Goal: Information Seeking & Learning: Check status

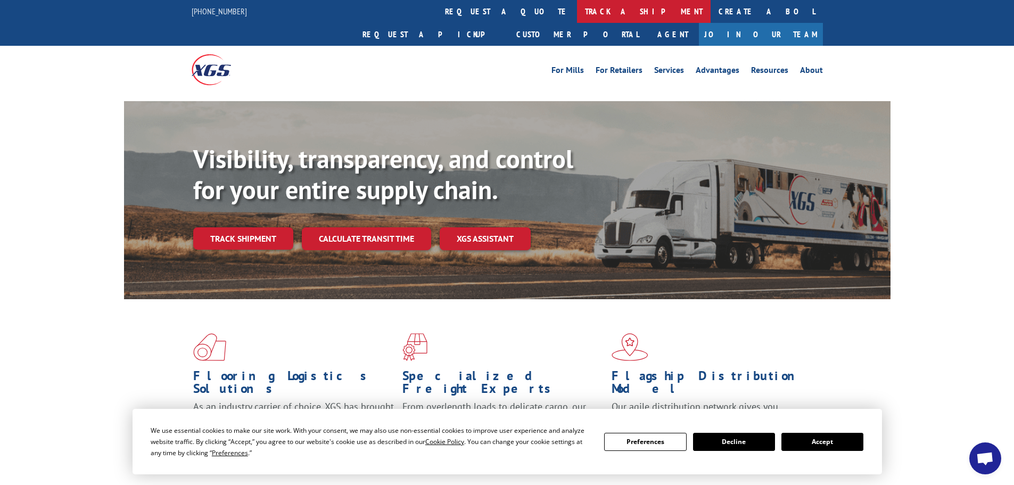
click at [577, 11] on link "track a shipment" at bounding box center [644, 11] width 134 height 23
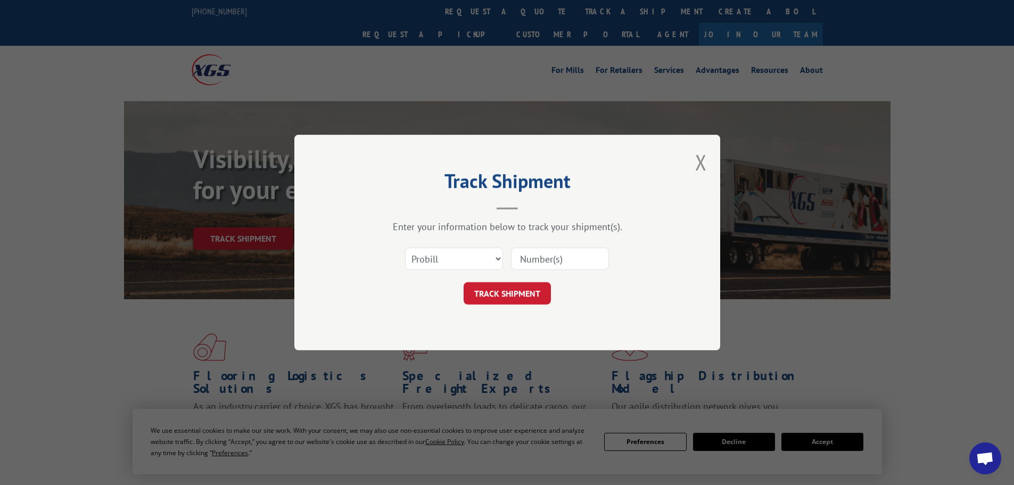
paste input "17664505"
type input "17664505"
click at [512, 291] on button "TRACK SHIPMENT" at bounding box center [507, 293] width 87 height 22
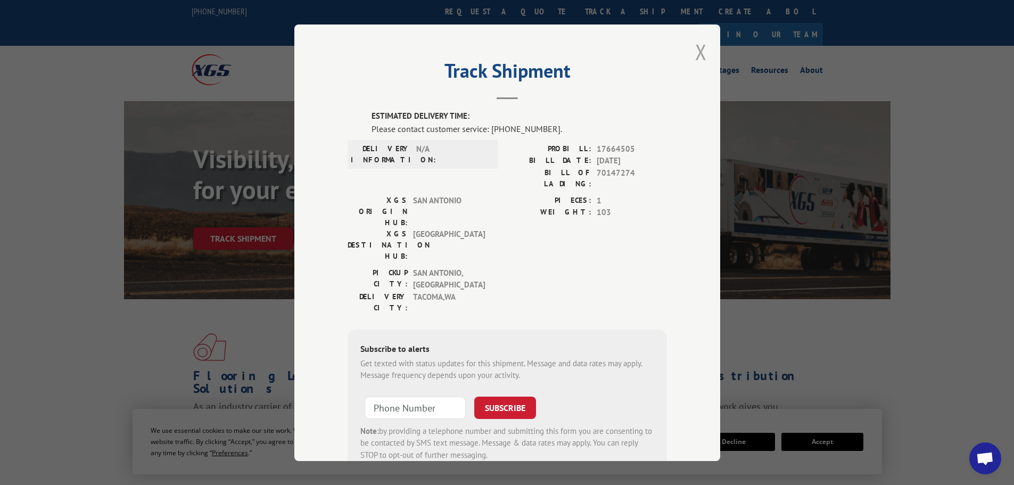
click at [698, 51] on button "Close modal" at bounding box center [701, 52] width 12 height 28
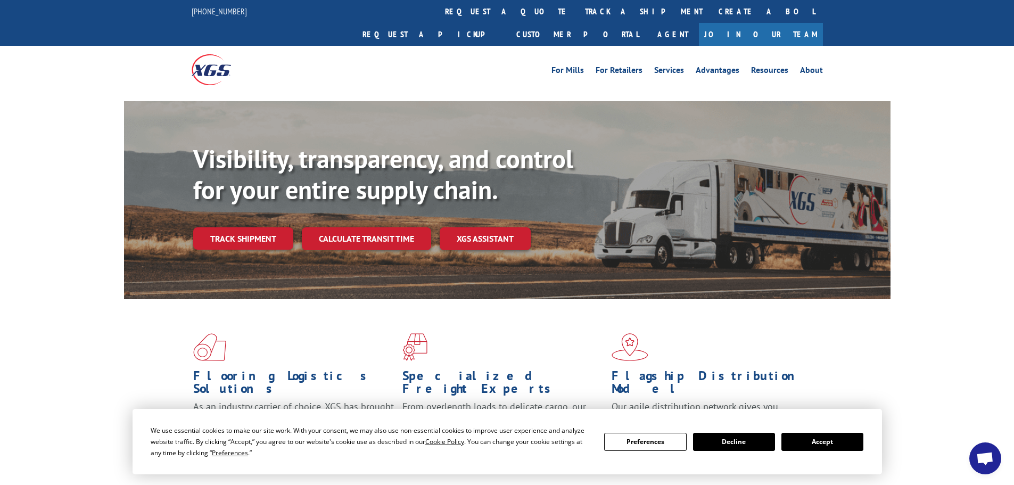
click at [905, 328] on div "Flooring Logistics Solutions As an industry carrier of choice, XGS has brought …" at bounding box center [507, 406] width 1014 height 214
click at [577, 7] on link "track a shipment" at bounding box center [644, 11] width 134 height 23
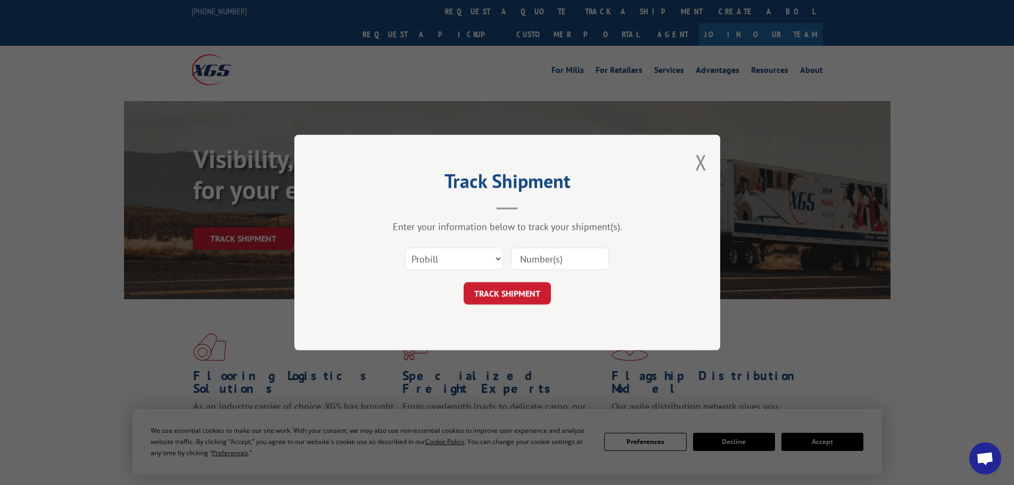
paste input "17664505"
type input "17664505"
click at [509, 287] on button "TRACK SHIPMENT" at bounding box center [507, 293] width 87 height 22
